Goal: Navigation & Orientation: Find specific page/section

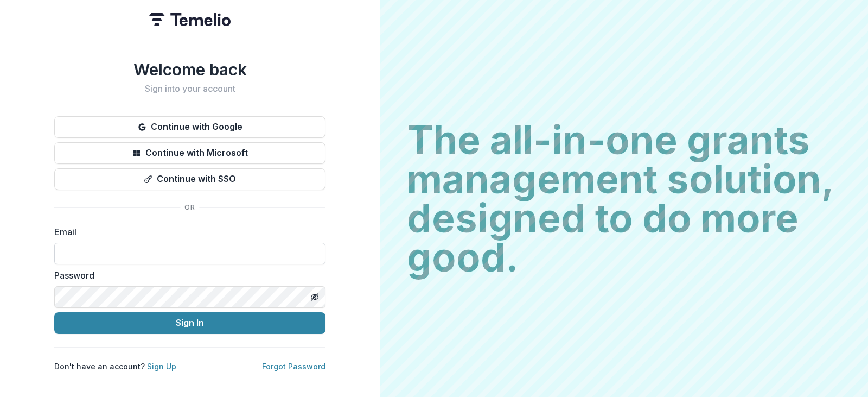
click at [261, 247] on input at bounding box center [189, 254] width 271 height 22
type input "**********"
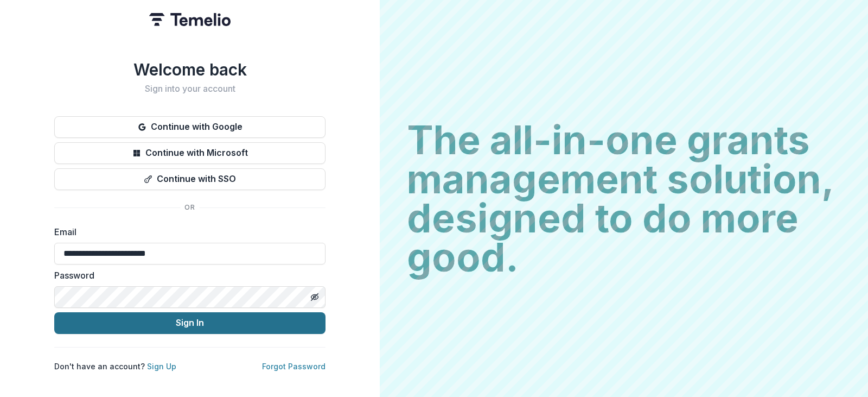
click at [207, 324] on button "Sign In" at bounding box center [189, 323] width 271 height 22
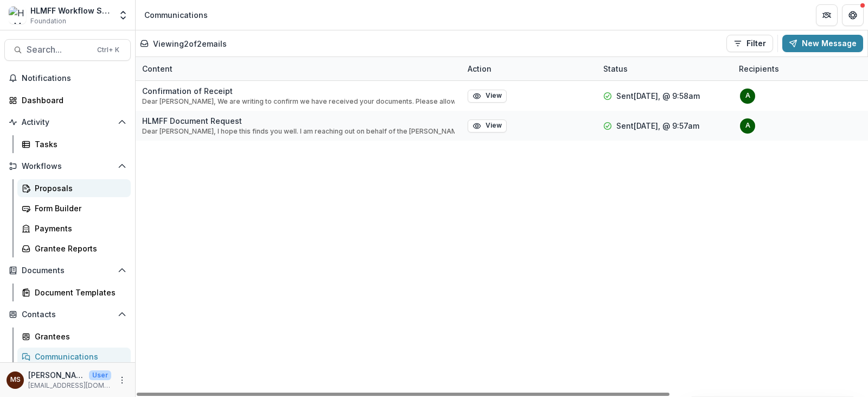
click at [68, 184] on div "Proposals" at bounding box center [78, 187] width 87 height 11
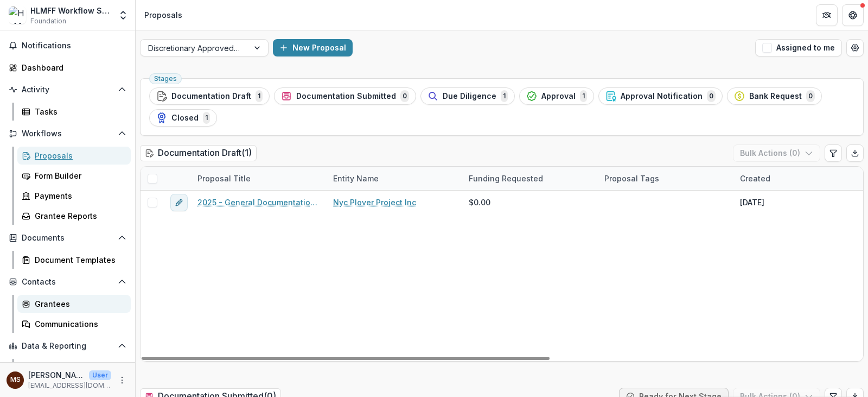
scroll to position [67, 0]
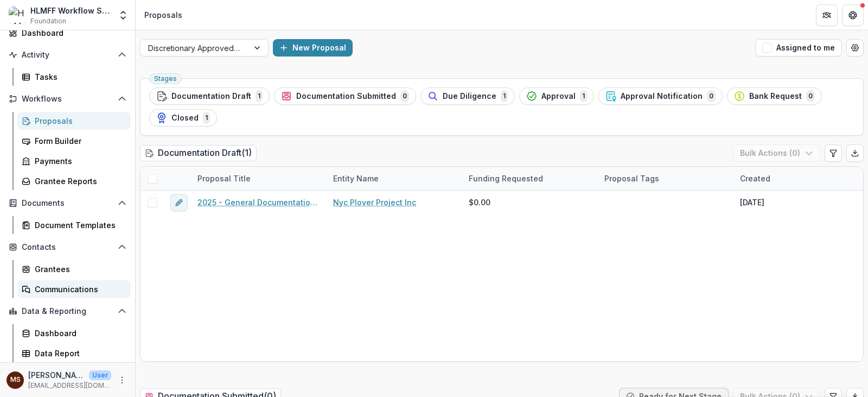
click at [75, 282] on link "Communications" at bounding box center [73, 289] width 113 height 18
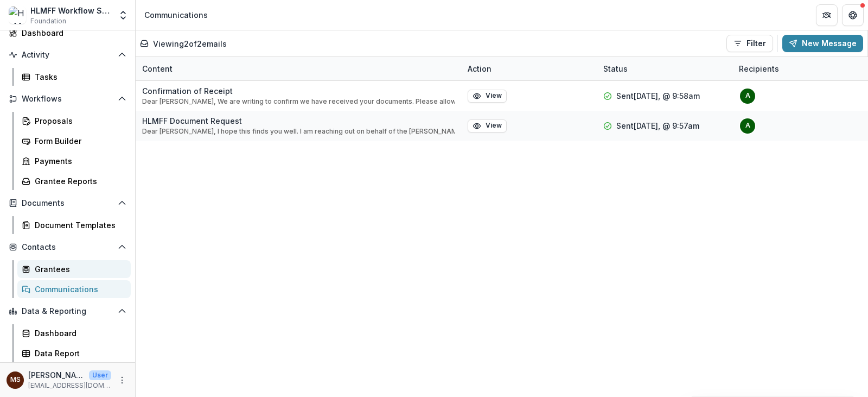
click at [69, 267] on div "Grantees" at bounding box center [78, 268] width 87 height 11
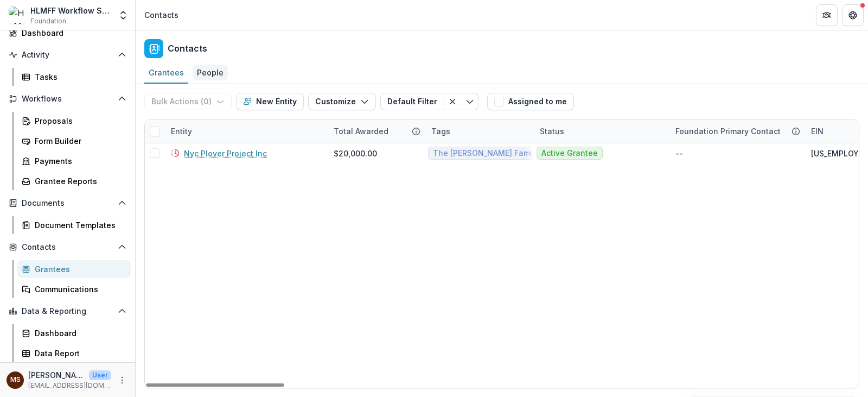
click at [212, 72] on div "People" at bounding box center [210, 73] width 35 height 16
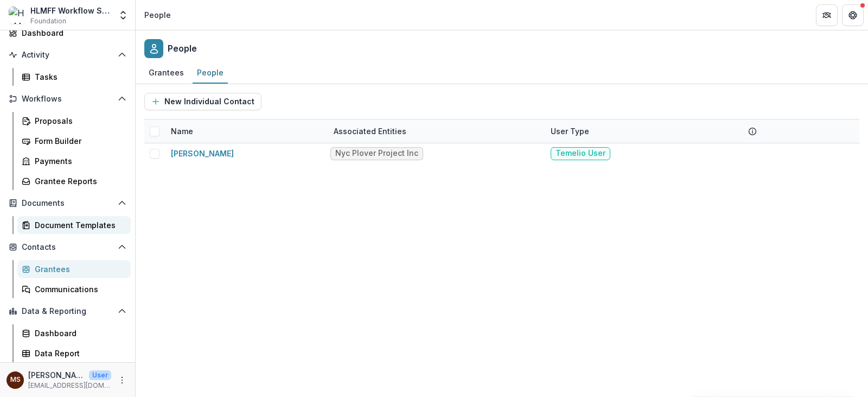
click at [92, 222] on div "Document Templates" at bounding box center [78, 224] width 87 height 11
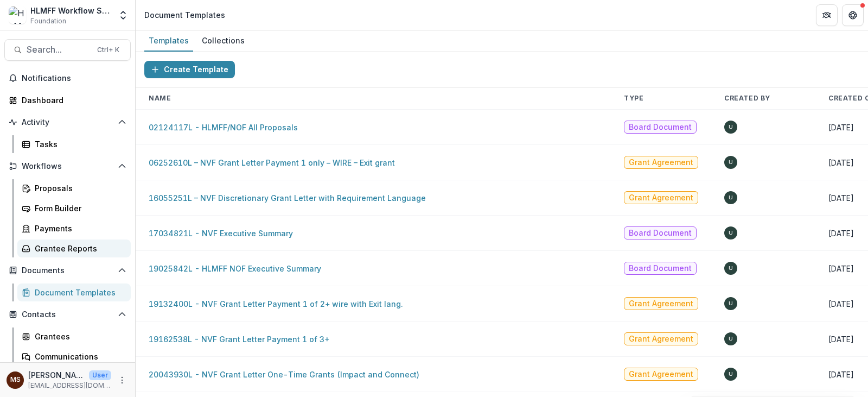
click at [98, 242] on link "Grantee Reports" at bounding box center [73, 248] width 113 height 18
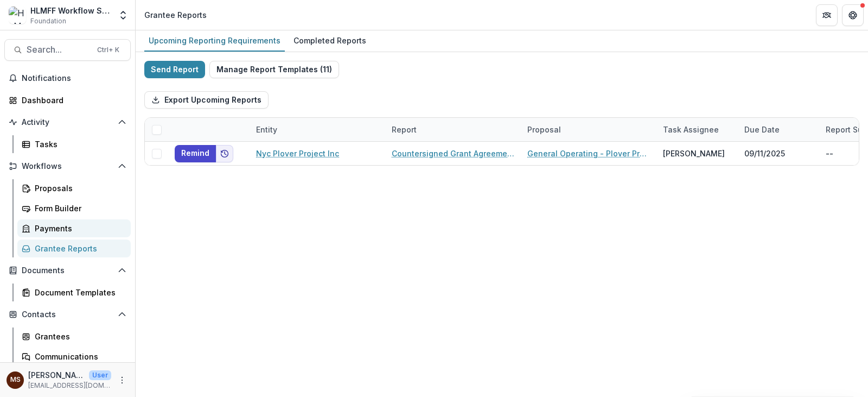
click at [98, 231] on div "Payments" at bounding box center [78, 227] width 87 height 11
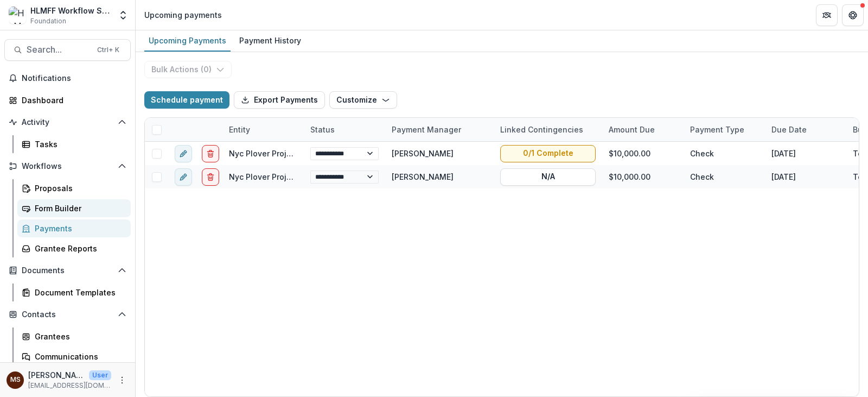
click at [93, 208] on div "Form Builder" at bounding box center [78, 207] width 87 height 11
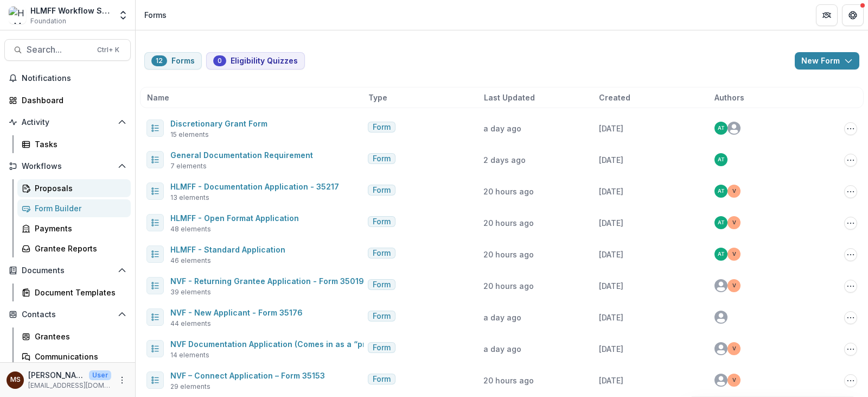
click at [92, 186] on div "Proposals" at bounding box center [78, 187] width 87 height 11
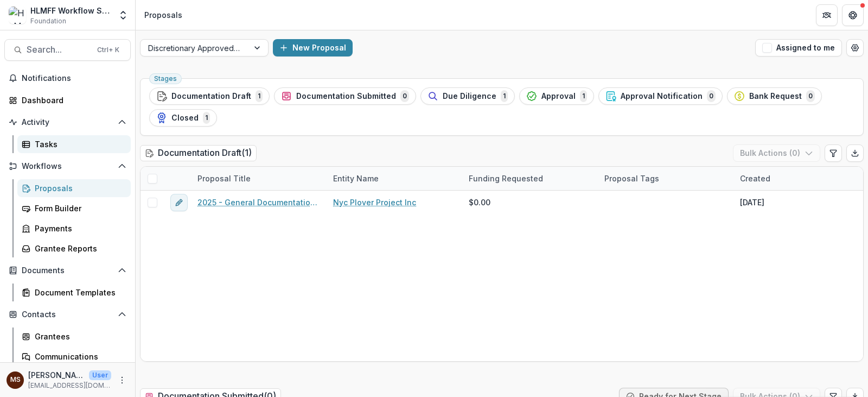
click at [86, 139] on div "Tasks" at bounding box center [78, 143] width 87 height 11
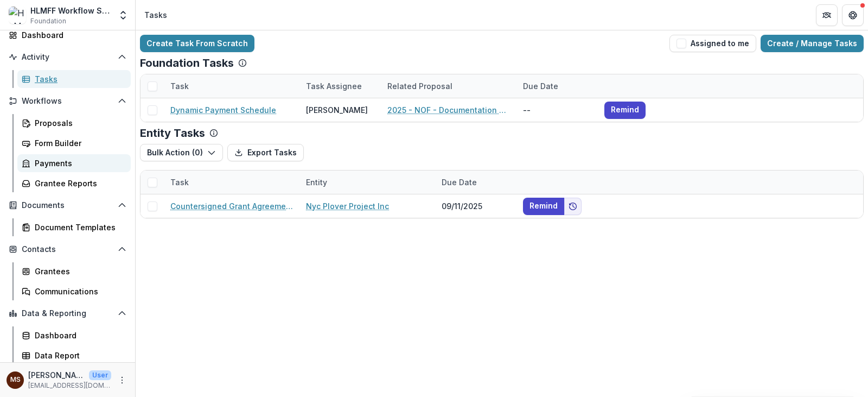
scroll to position [67, 0]
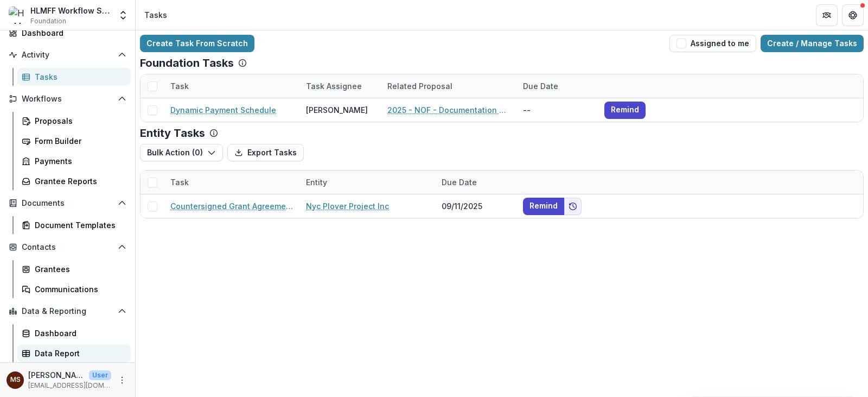
click at [64, 351] on div "Data Report" at bounding box center [78, 352] width 87 height 11
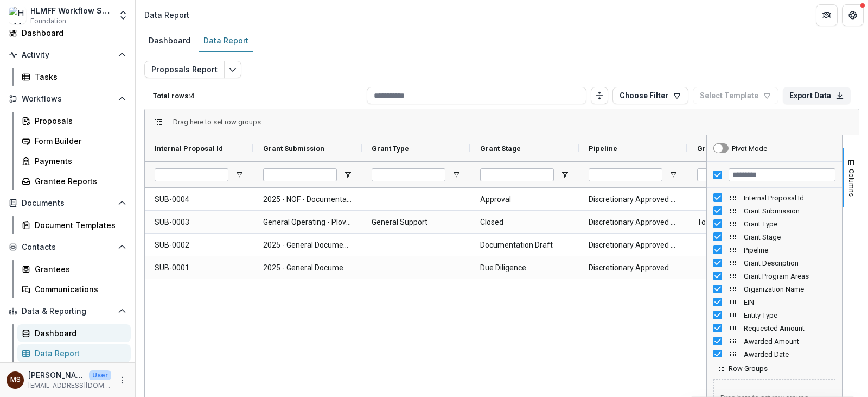
click at [73, 328] on div "Dashboard" at bounding box center [78, 332] width 87 height 11
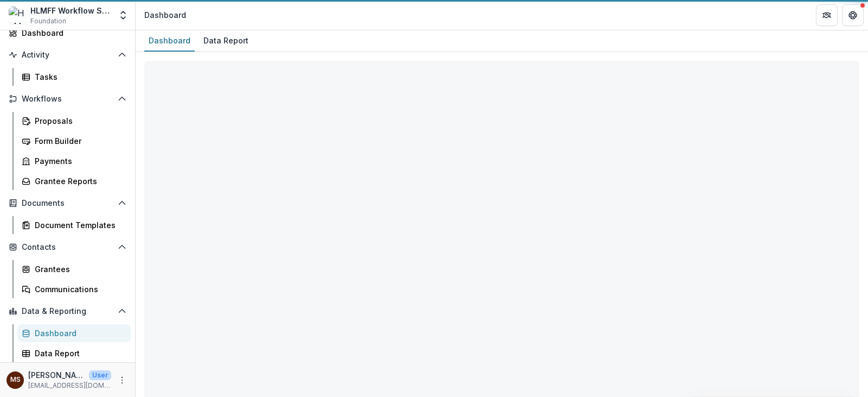
select select "**********"
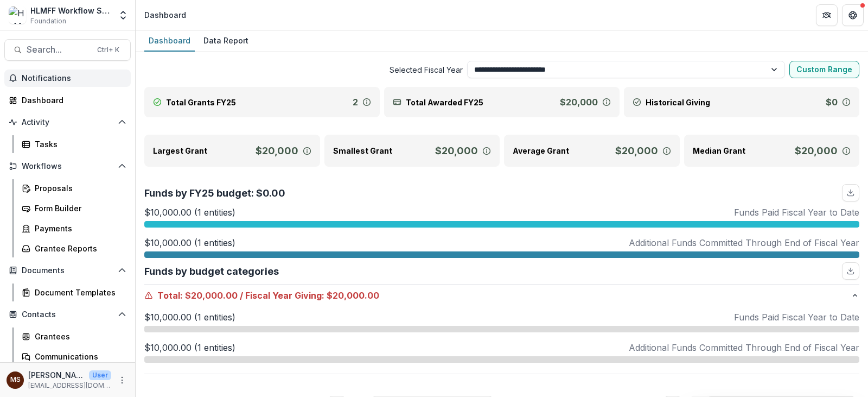
click at [66, 82] on span "Notifications" at bounding box center [74, 78] width 105 height 9
click at [60, 95] on div "Dashboard" at bounding box center [72, 99] width 100 height 11
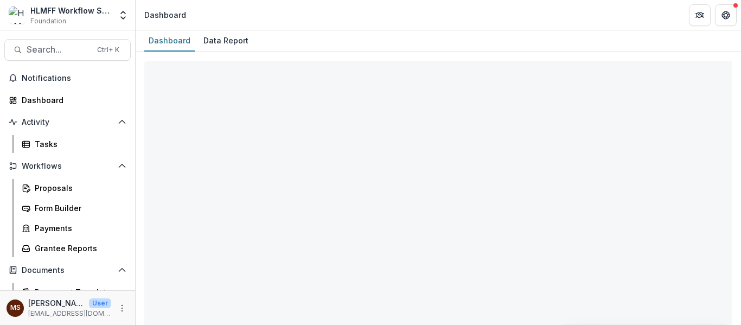
select select "**********"
